Goal: Communication & Community: Answer question/provide support

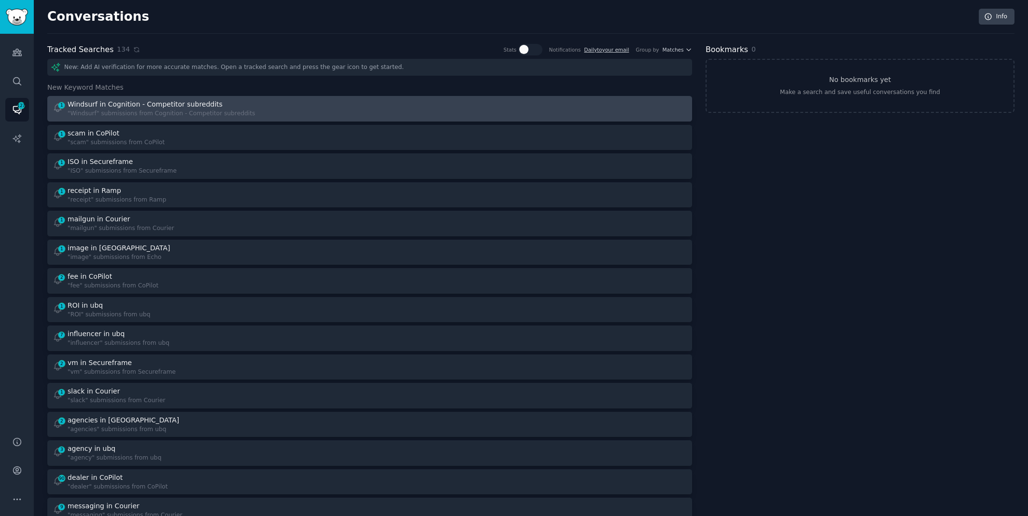
click at [366, 100] on div "1 Windsurf in Cognition - Competitor subreddits "Windsurf" submissions from Cog…" at bounding box center [370, 108] width 638 height 19
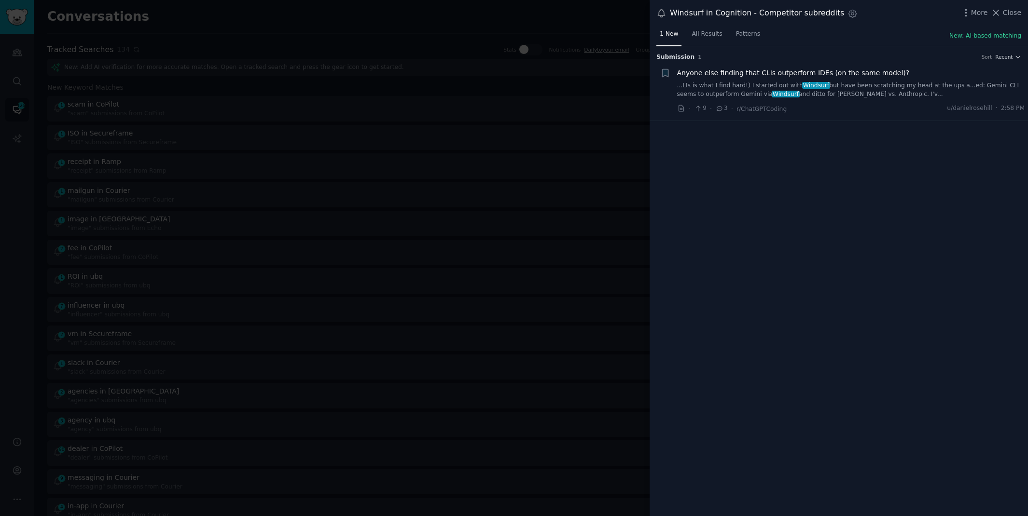
click at [861, 94] on link "...LIs is what I find hard!) I started out with Windsurf but have been scratchi…" at bounding box center [851, 90] width 348 height 17
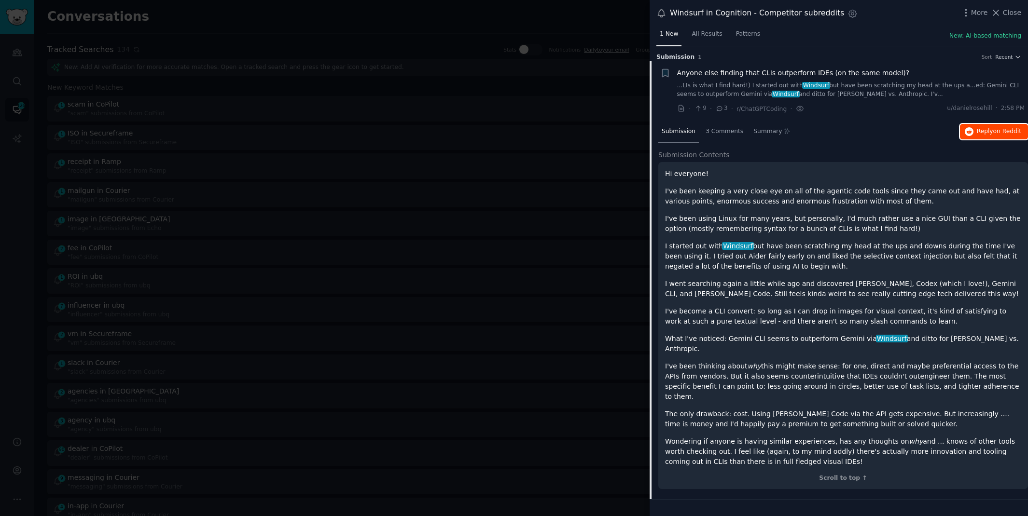
click at [980, 129] on span "Reply on Reddit" at bounding box center [999, 131] width 44 height 9
click at [281, 37] on div at bounding box center [514, 258] width 1028 height 516
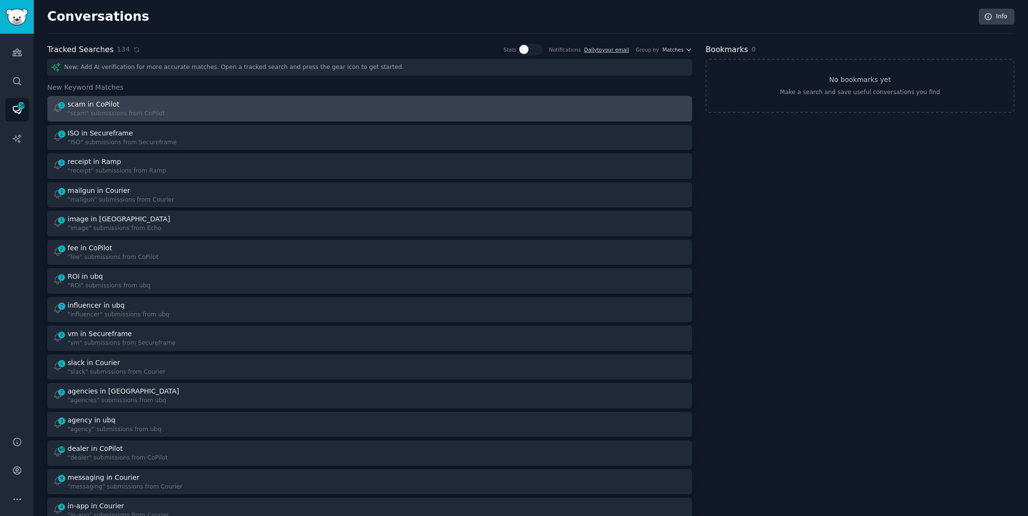
click at [265, 110] on div "1 scam in CoPilot "scam" submissions from CoPilot" at bounding box center [208, 108] width 311 height 19
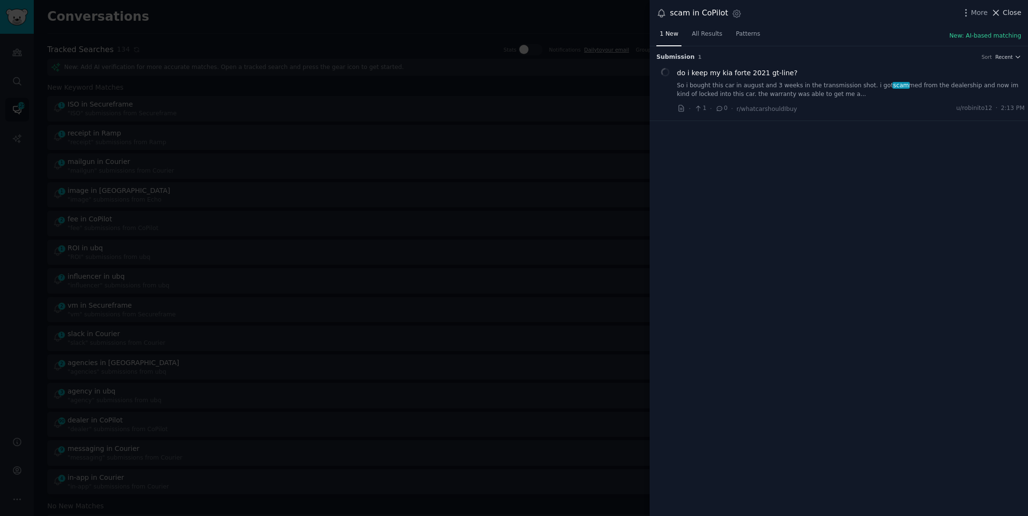
click at [1009, 11] on span "Close" at bounding box center [1012, 13] width 18 height 10
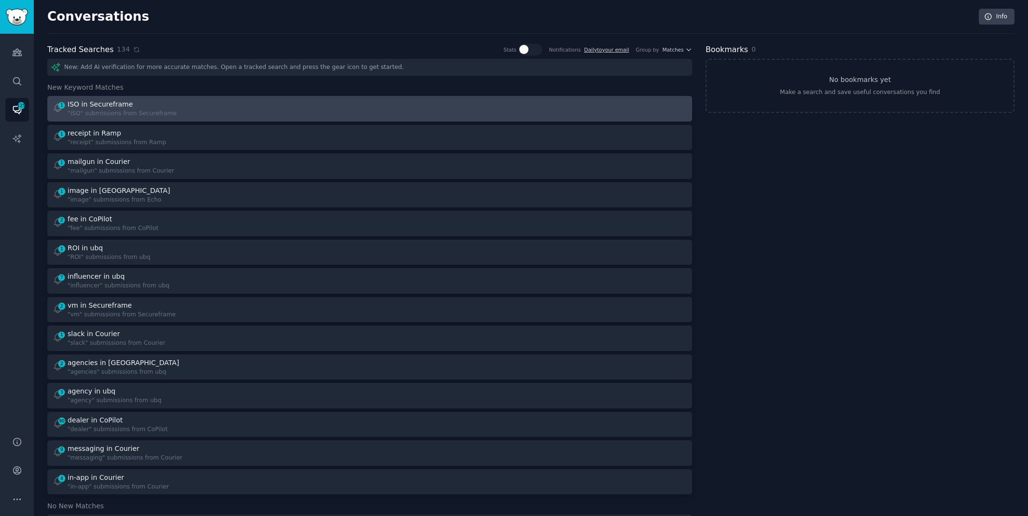
click at [276, 106] on div "1 ISO in Secureframe "ISO" submissions from Secureframe" at bounding box center [208, 108] width 311 height 19
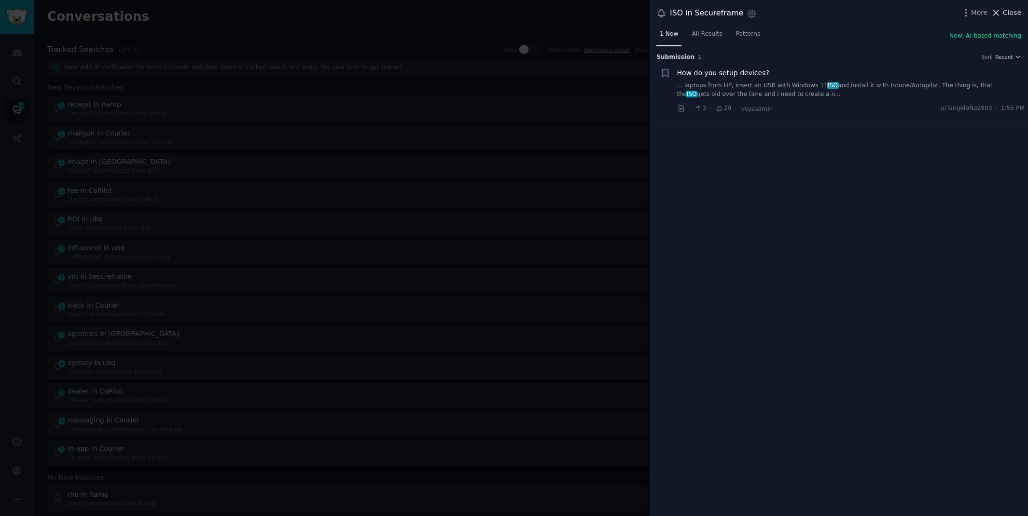
click at [1011, 16] on span "Close" at bounding box center [1012, 13] width 18 height 10
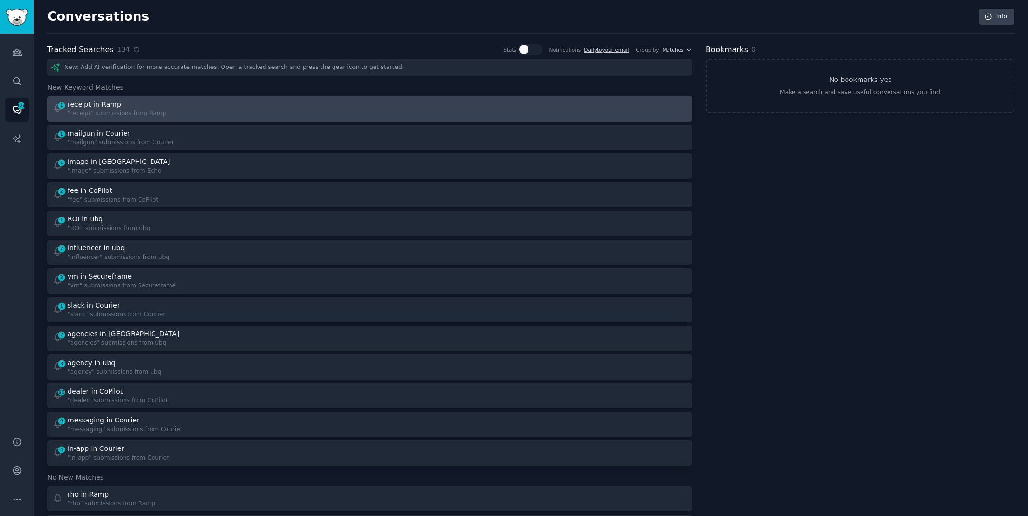
click at [218, 107] on div "1 receipt in Ramp "receipt" submissions from Ramp" at bounding box center [208, 108] width 311 height 19
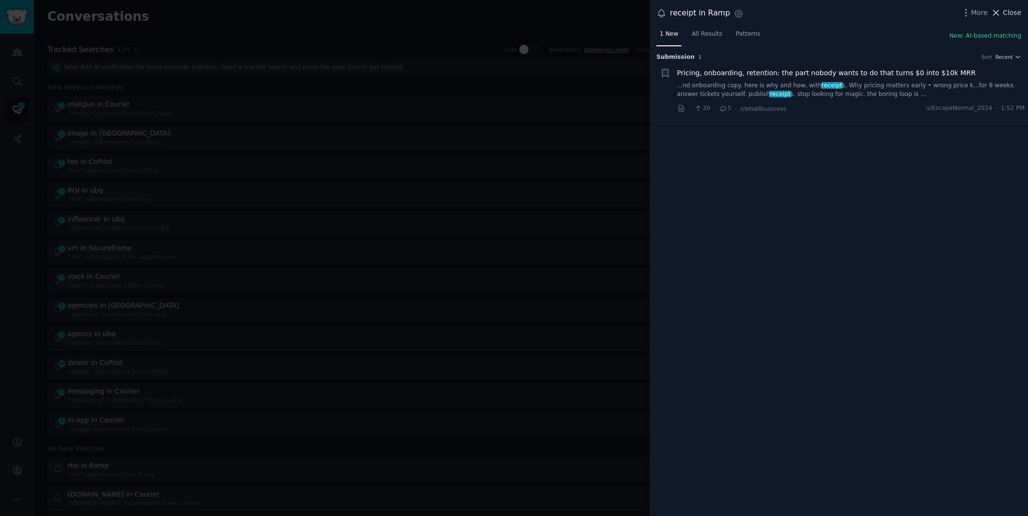
click at [1019, 11] on span "Close" at bounding box center [1012, 13] width 18 height 10
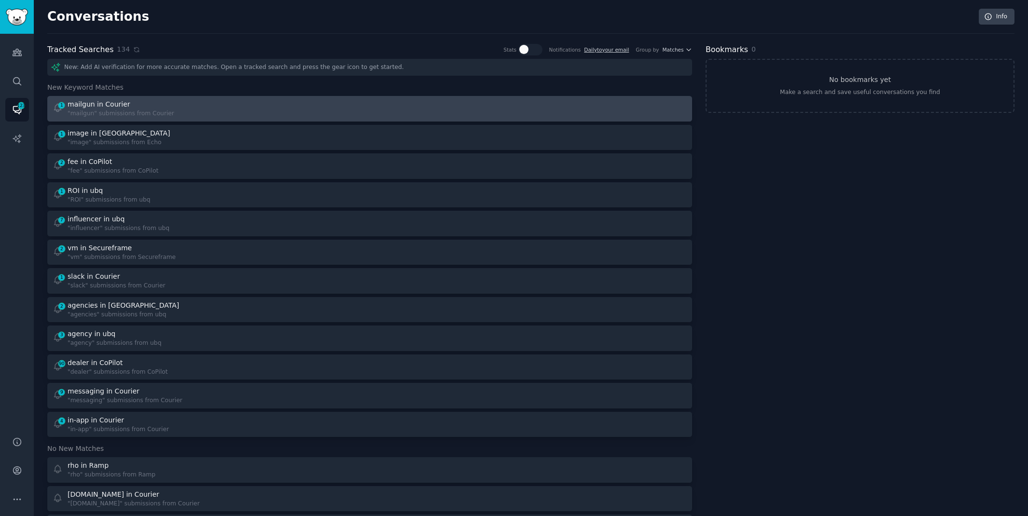
click at [146, 110] on div ""mailgun" submissions from Courier" at bounding box center [121, 114] width 107 height 9
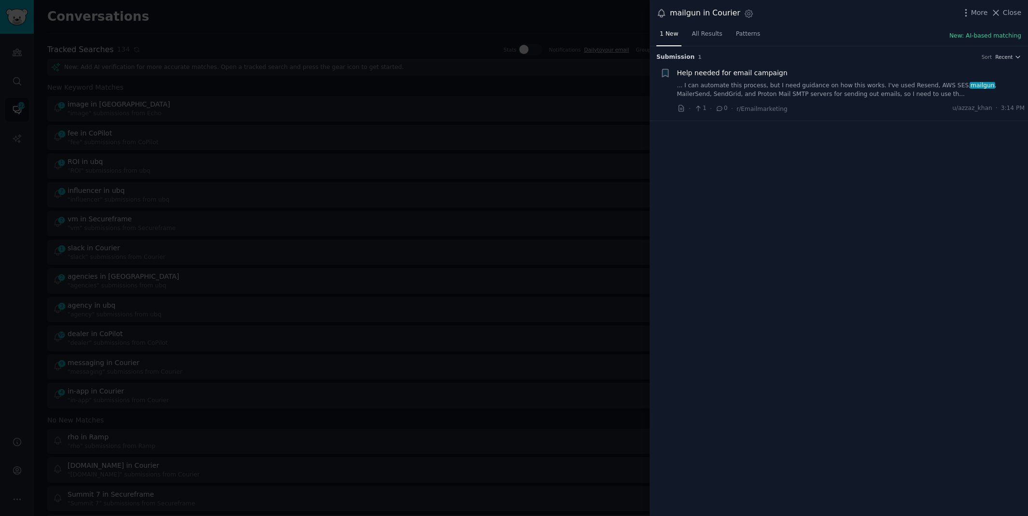
click at [734, 92] on link "... I can automate this process, but I need guidance on how this works. I've us…" at bounding box center [851, 90] width 348 height 17
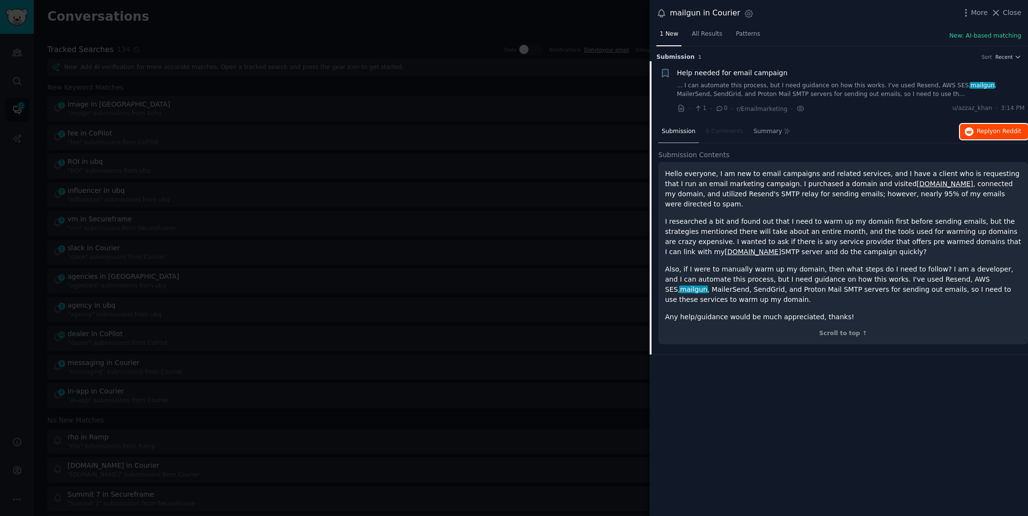
click at [996, 128] on span "on Reddit" at bounding box center [1007, 131] width 28 height 7
click at [434, 24] on div at bounding box center [514, 258] width 1028 height 516
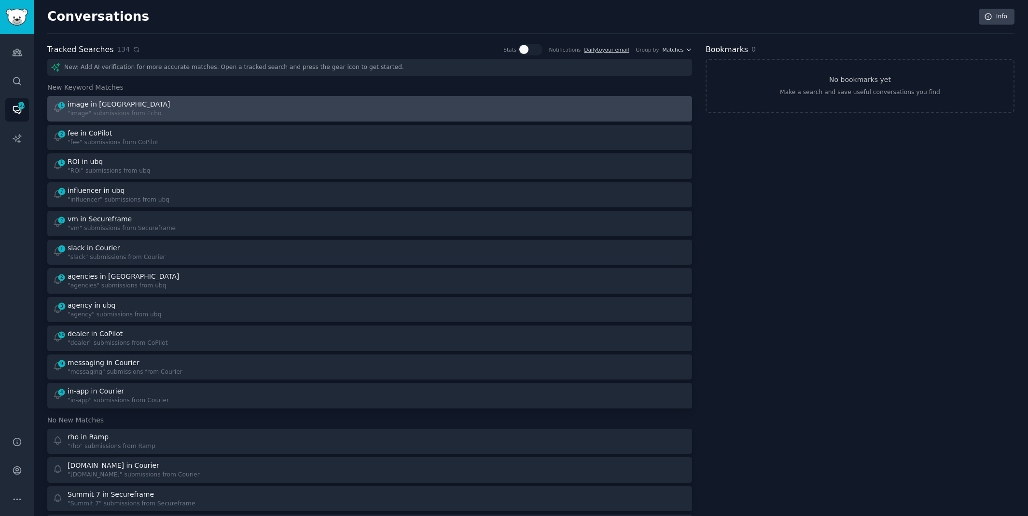
click at [188, 103] on div "1 image in Echo "image" submissions from Echo" at bounding box center [208, 108] width 311 height 19
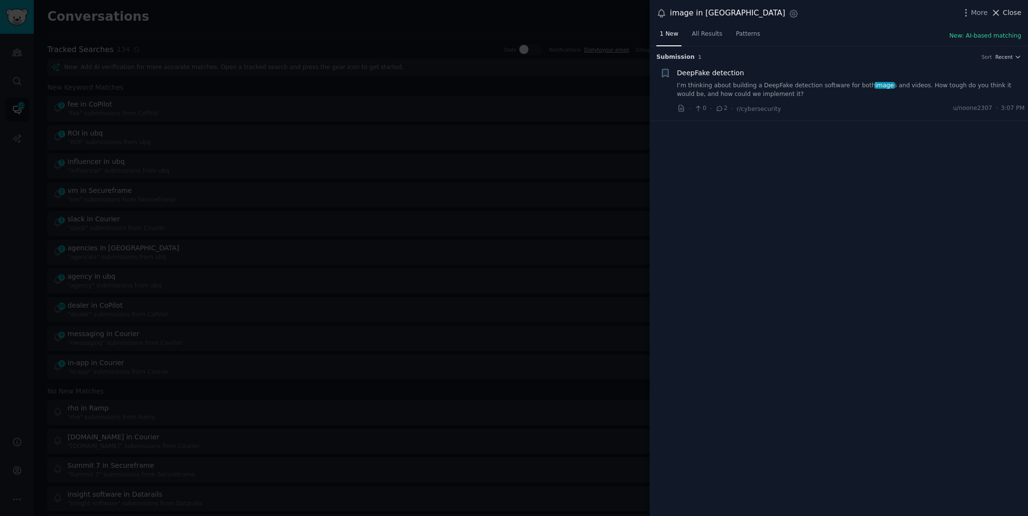
click at [1003, 10] on span "Close" at bounding box center [1012, 13] width 18 height 10
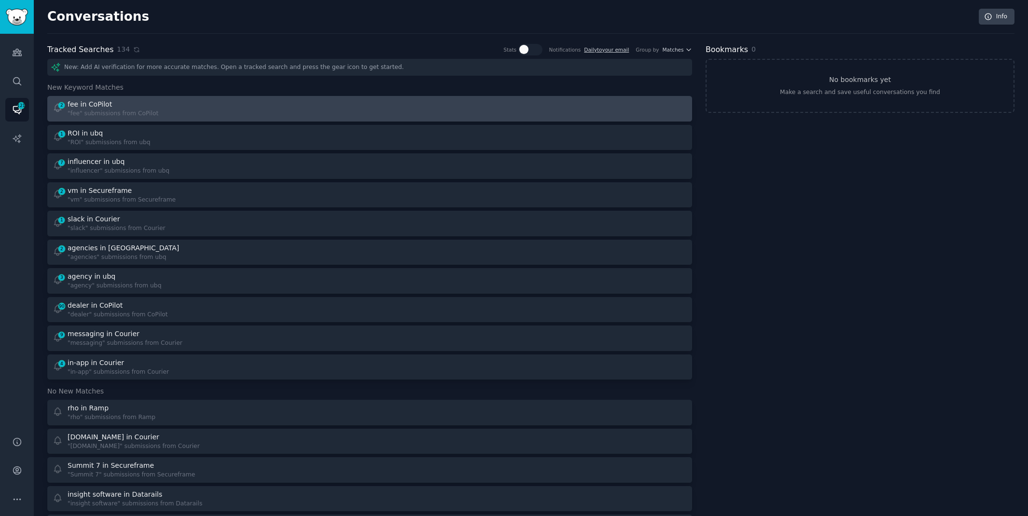
click at [149, 100] on div "fee in CoPilot" at bounding box center [113, 104] width 91 height 10
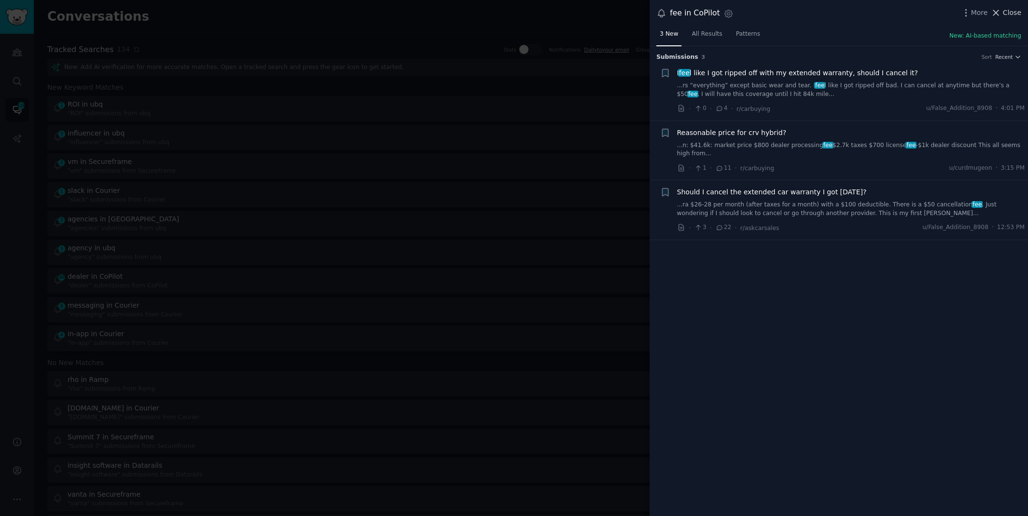
click at [1005, 14] on span "Close" at bounding box center [1012, 13] width 18 height 10
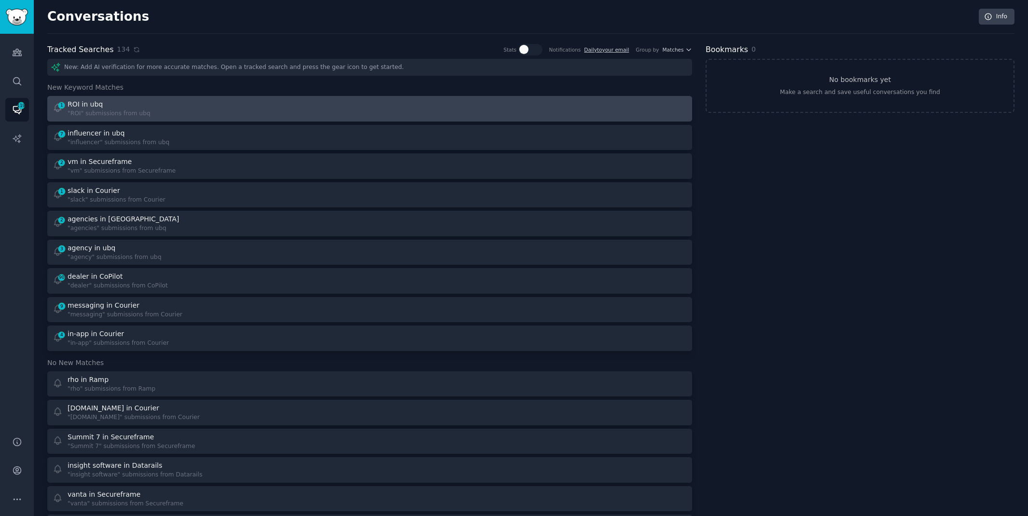
click at [319, 107] on div "1 ROI in ubq "ROI" submissions from ubq" at bounding box center [208, 108] width 311 height 19
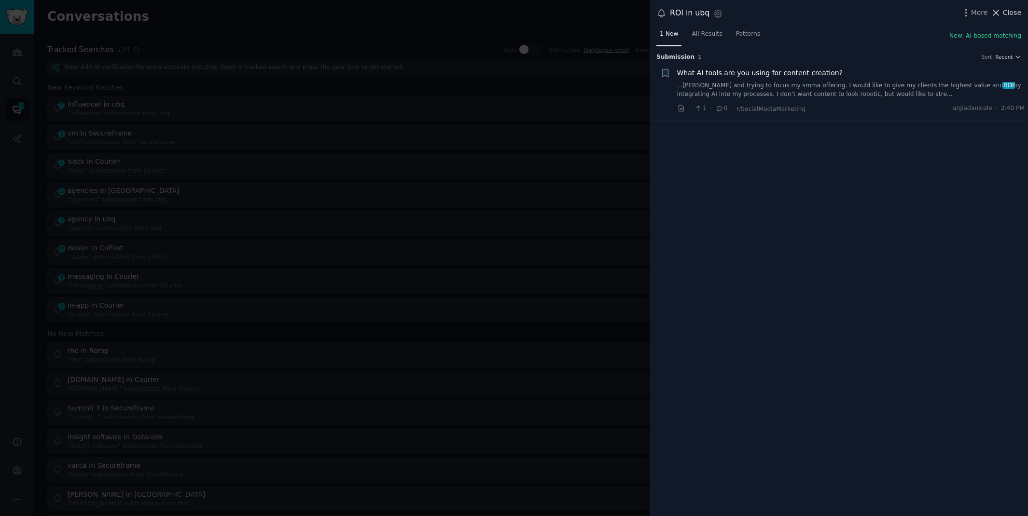
click at [1013, 14] on span "Close" at bounding box center [1012, 13] width 18 height 10
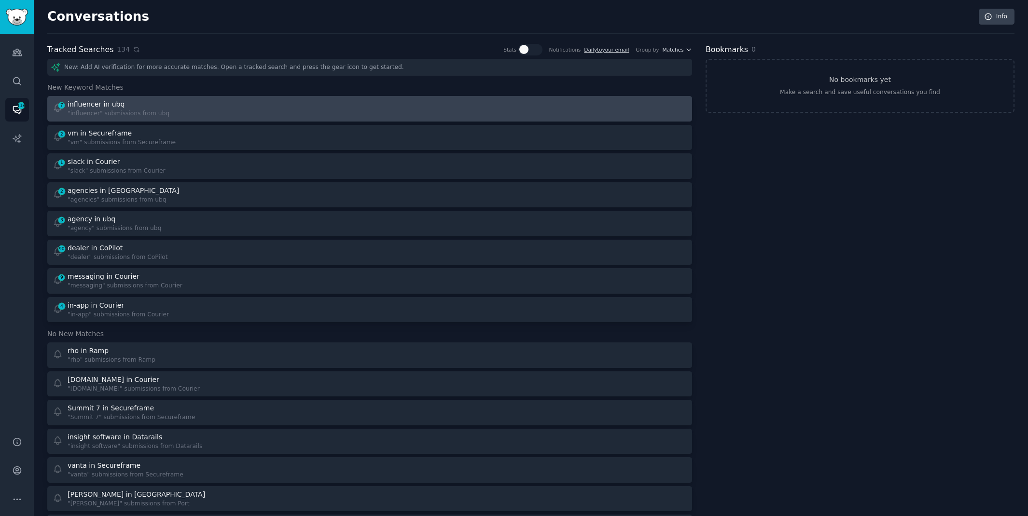
click at [199, 105] on div "7 influencer in ubq "influencer" submissions from ubq" at bounding box center [208, 108] width 311 height 19
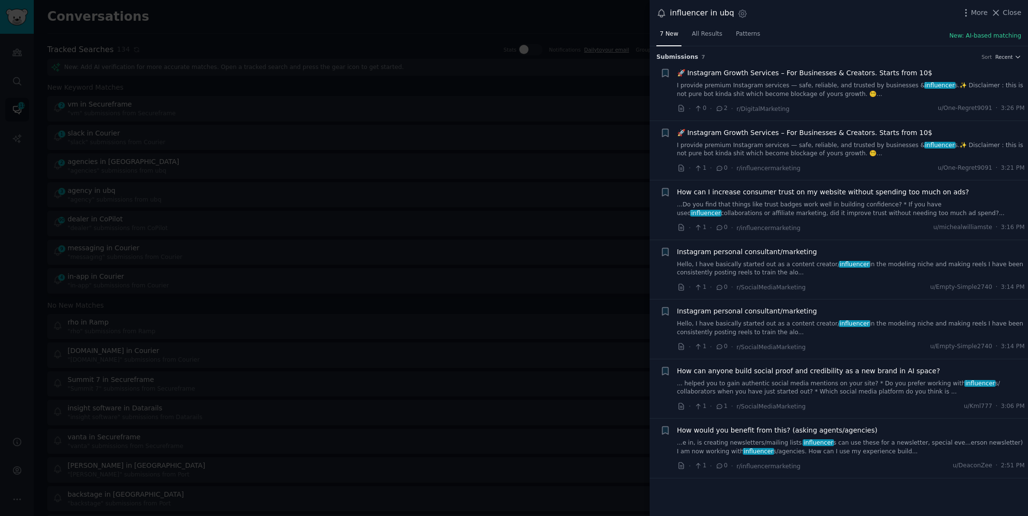
click at [807, 208] on link "...Do you find that things like trust badges work well in building confidence? …" at bounding box center [851, 209] width 348 height 17
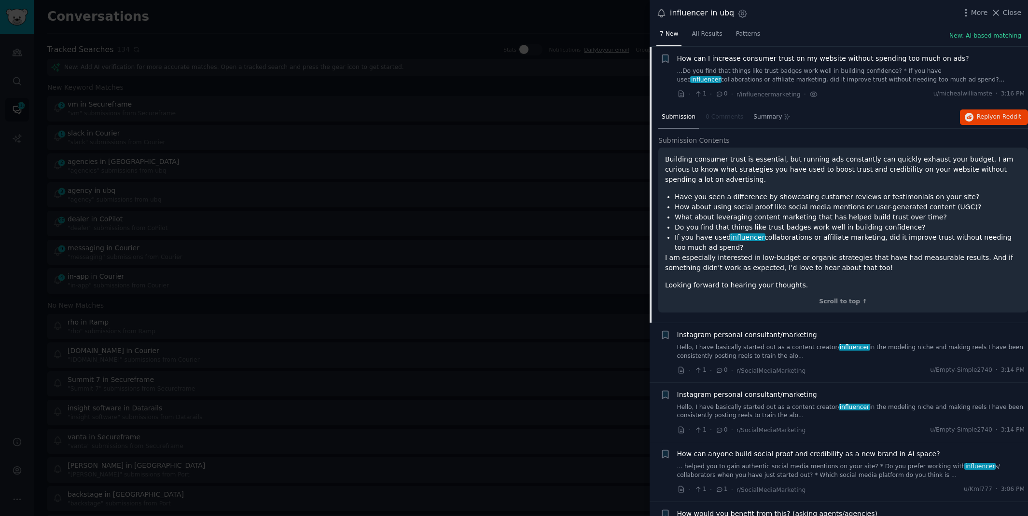
scroll to position [177, 0]
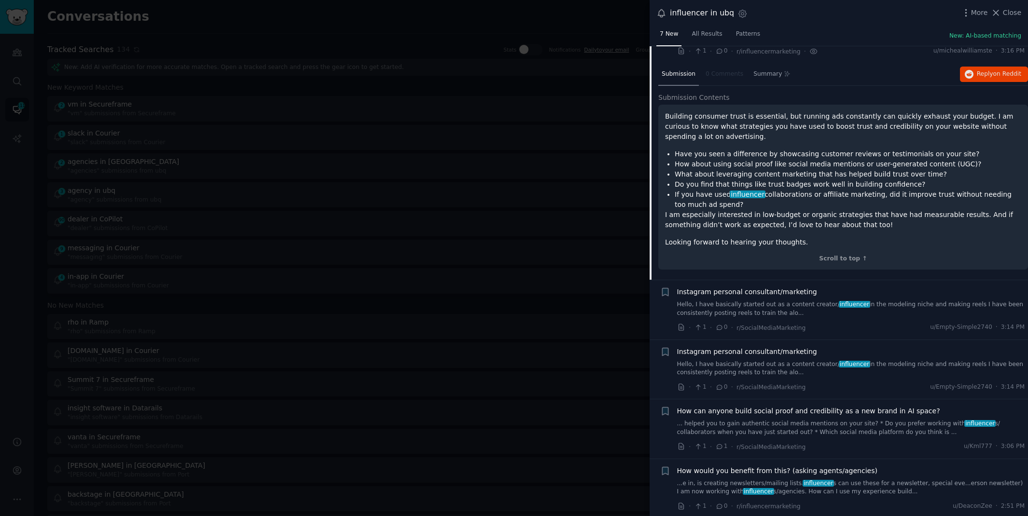
click at [753, 427] on link "... helped you to gain authentic social media mentions on your site? * Do you p…" at bounding box center [851, 428] width 348 height 17
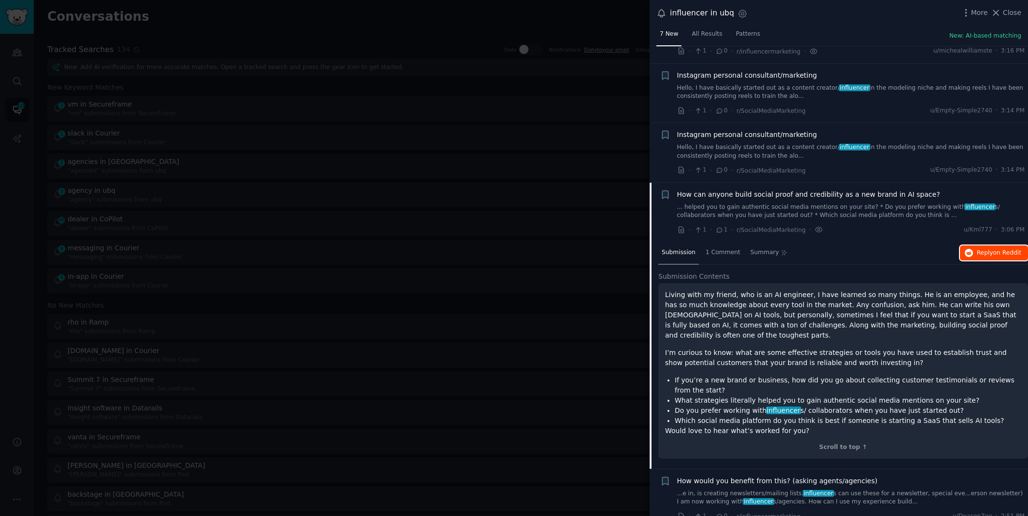
click at [986, 249] on span "Reply on Reddit" at bounding box center [999, 253] width 44 height 9
click at [414, 18] on div at bounding box center [514, 258] width 1028 height 516
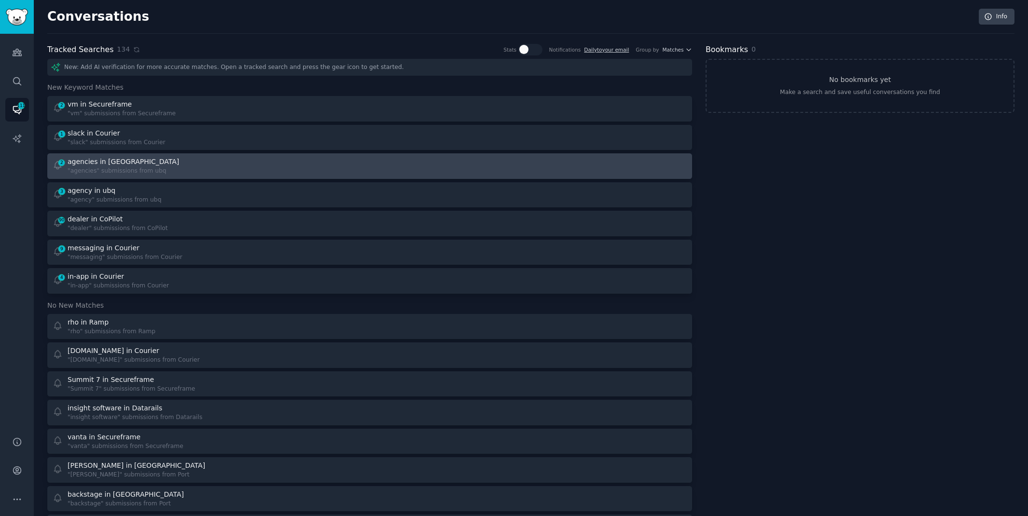
click at [232, 168] on div "2 agencies in ubq "agencies" submissions from ubq" at bounding box center [208, 166] width 311 height 19
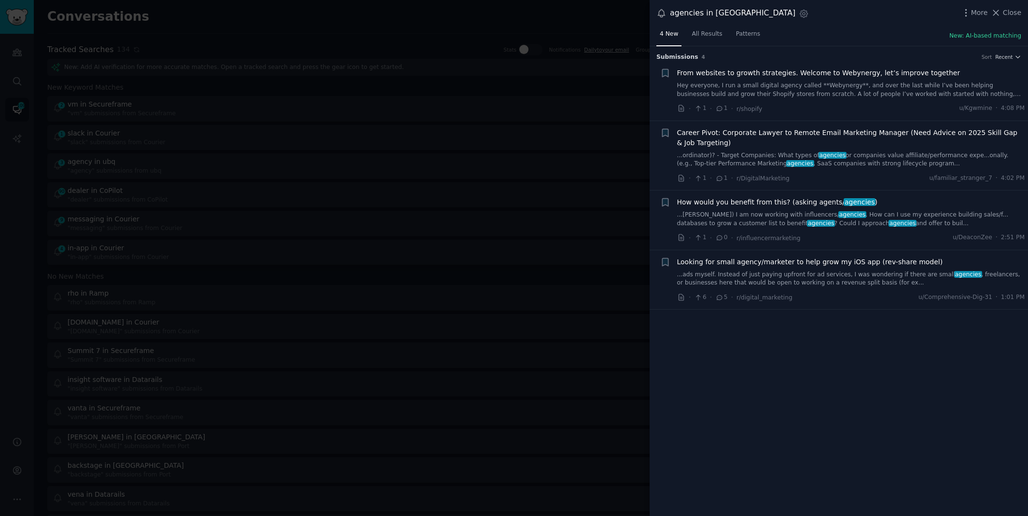
click at [533, 12] on div at bounding box center [514, 258] width 1028 height 516
